Goal: Transaction & Acquisition: Purchase product/service

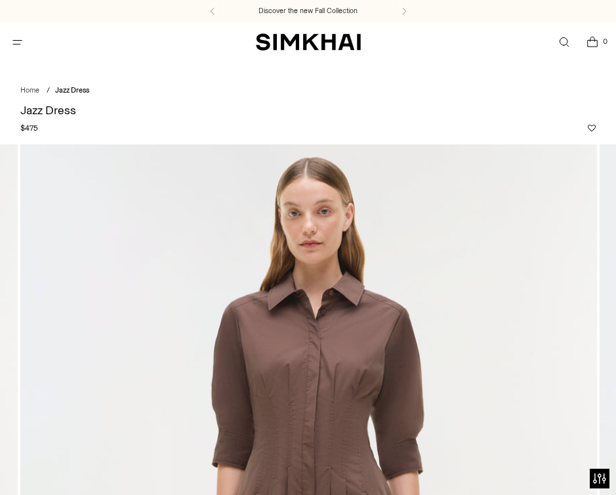
scroll to position [270, 0]
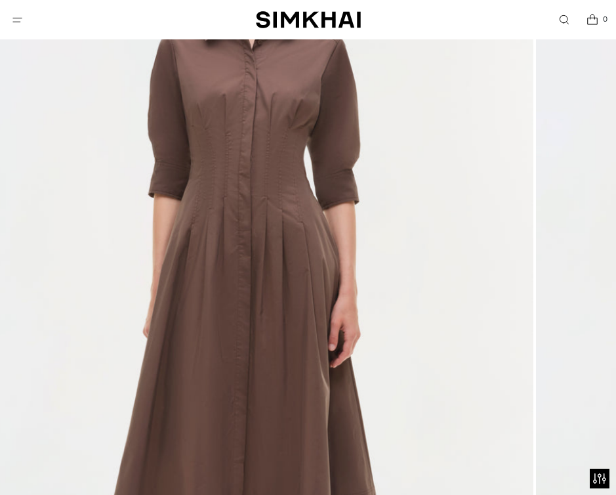
click at [83, 343] on img at bounding box center [245, 308] width 577 height 866
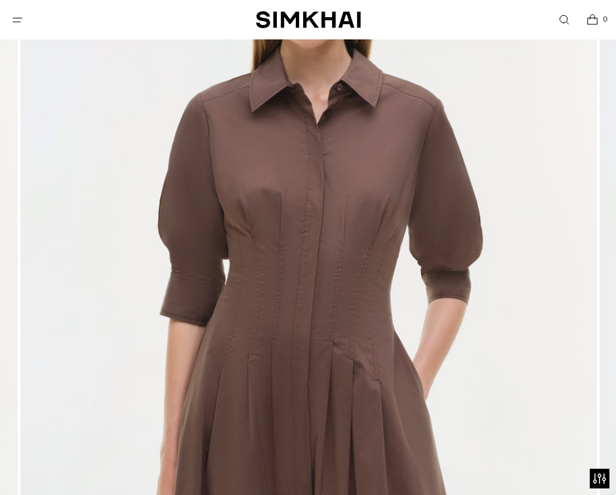
click at [284, 320] on img at bounding box center [308, 308] width 577 height 866
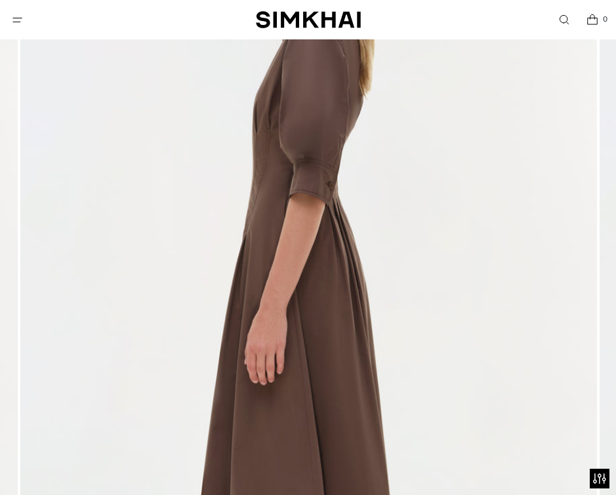
click at [232, 297] on img at bounding box center [308, 308] width 577 height 866
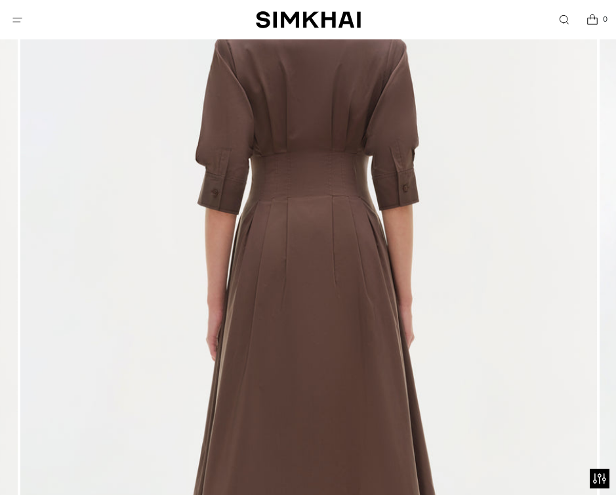
click at [331, 293] on img at bounding box center [308, 308] width 577 height 866
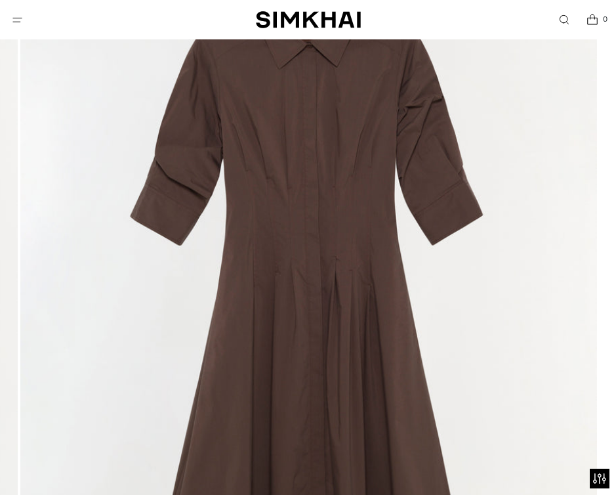
scroll to position [0, 0]
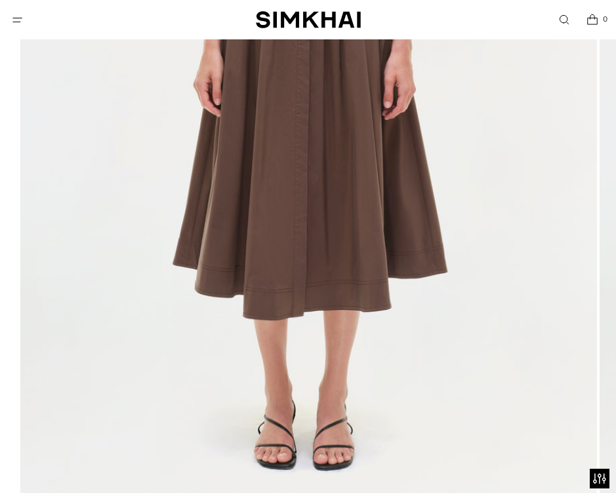
scroll to position [516, 0]
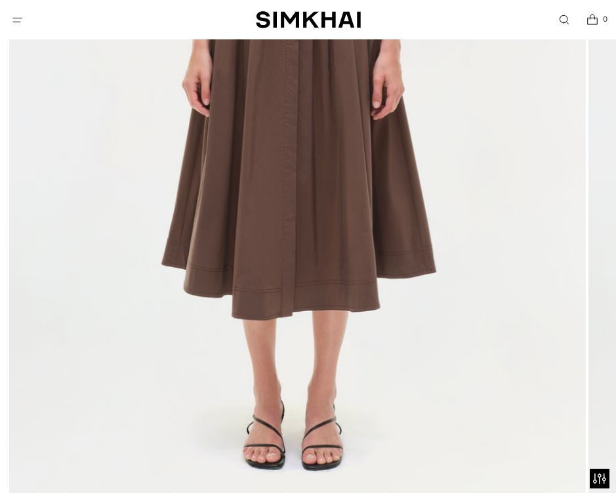
click at [245, 243] on img at bounding box center [297, 61] width 577 height 866
